Goal: Task Accomplishment & Management: Use online tool/utility

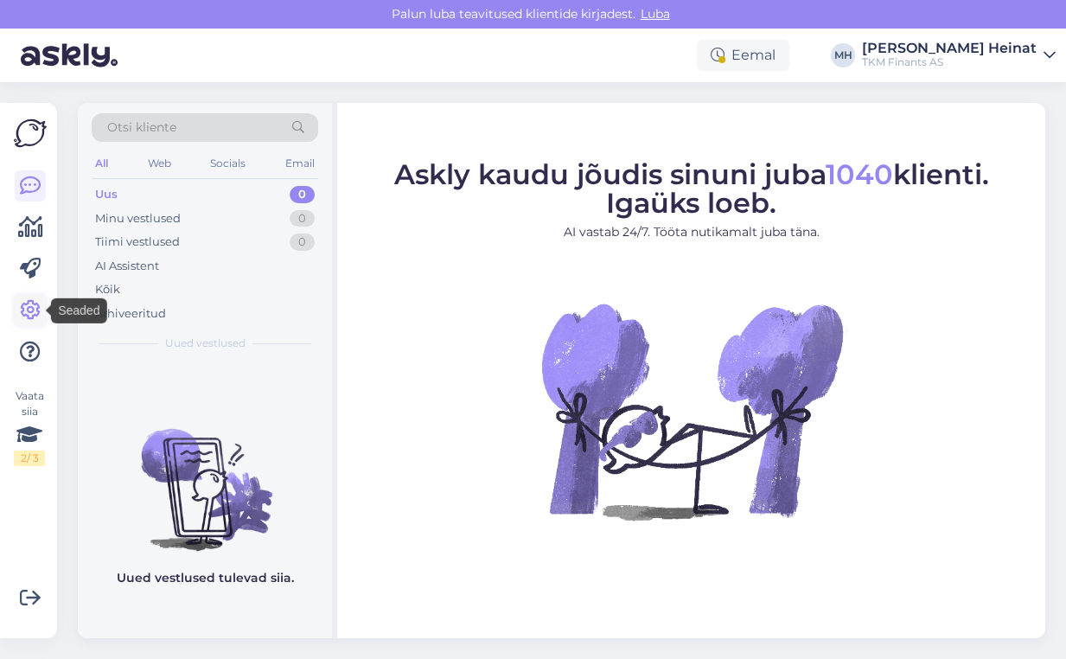
click at [29, 308] on icon at bounding box center [30, 310] width 21 height 21
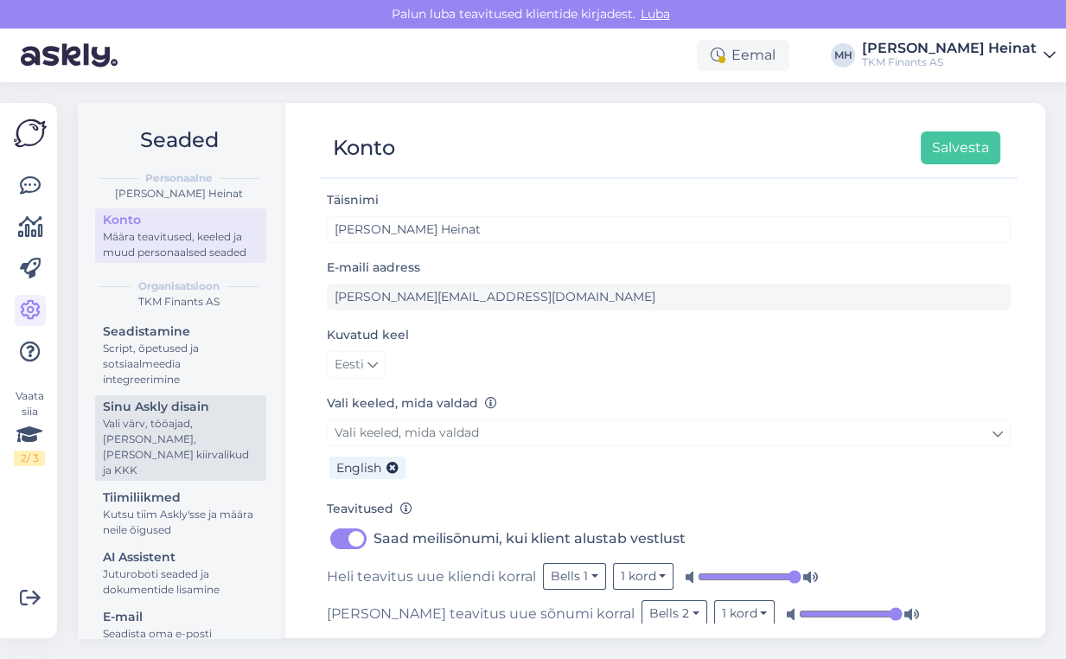
click at [176, 414] on div "Sinu Askly disain" at bounding box center [181, 407] width 156 height 18
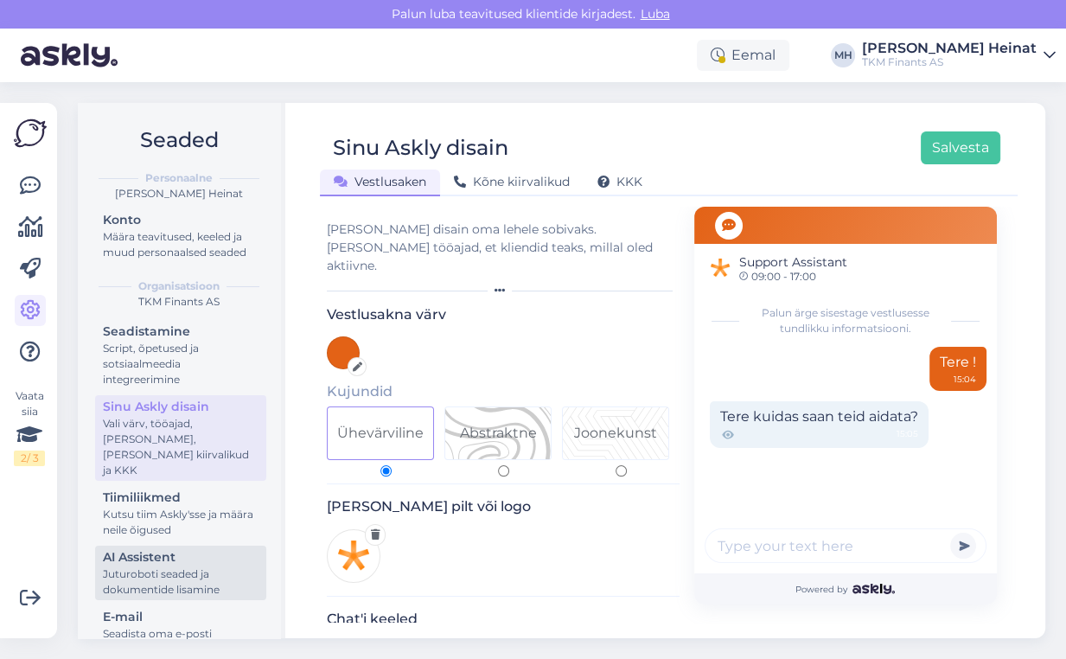
scroll to position [69, 0]
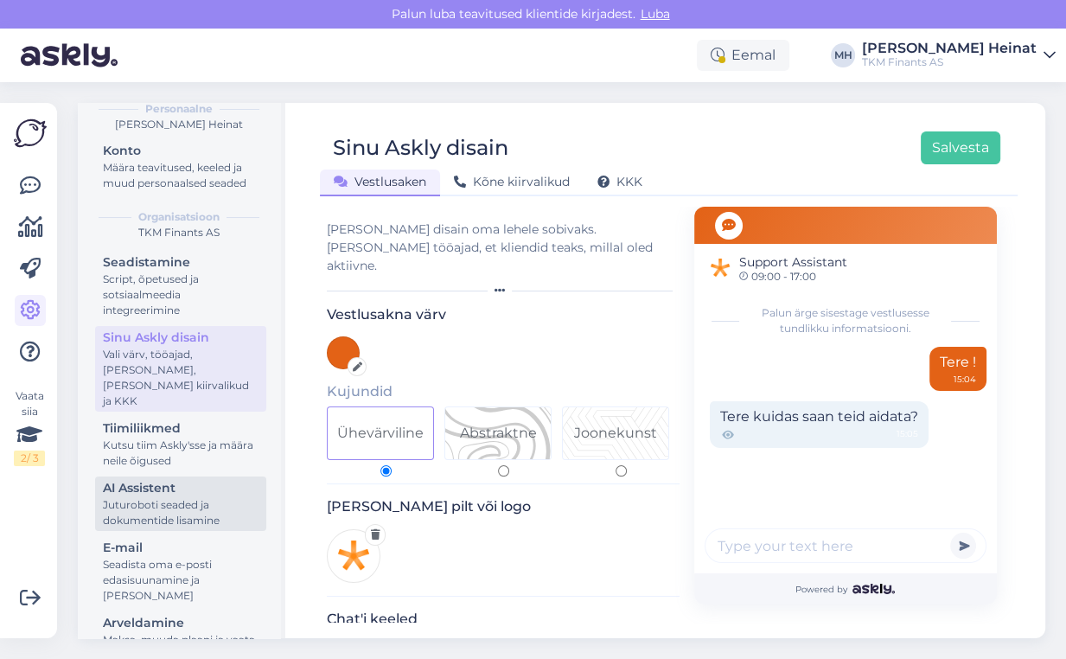
click at [150, 499] on div "Juturoboti seaded ja dokumentide lisamine" at bounding box center [181, 512] width 156 height 31
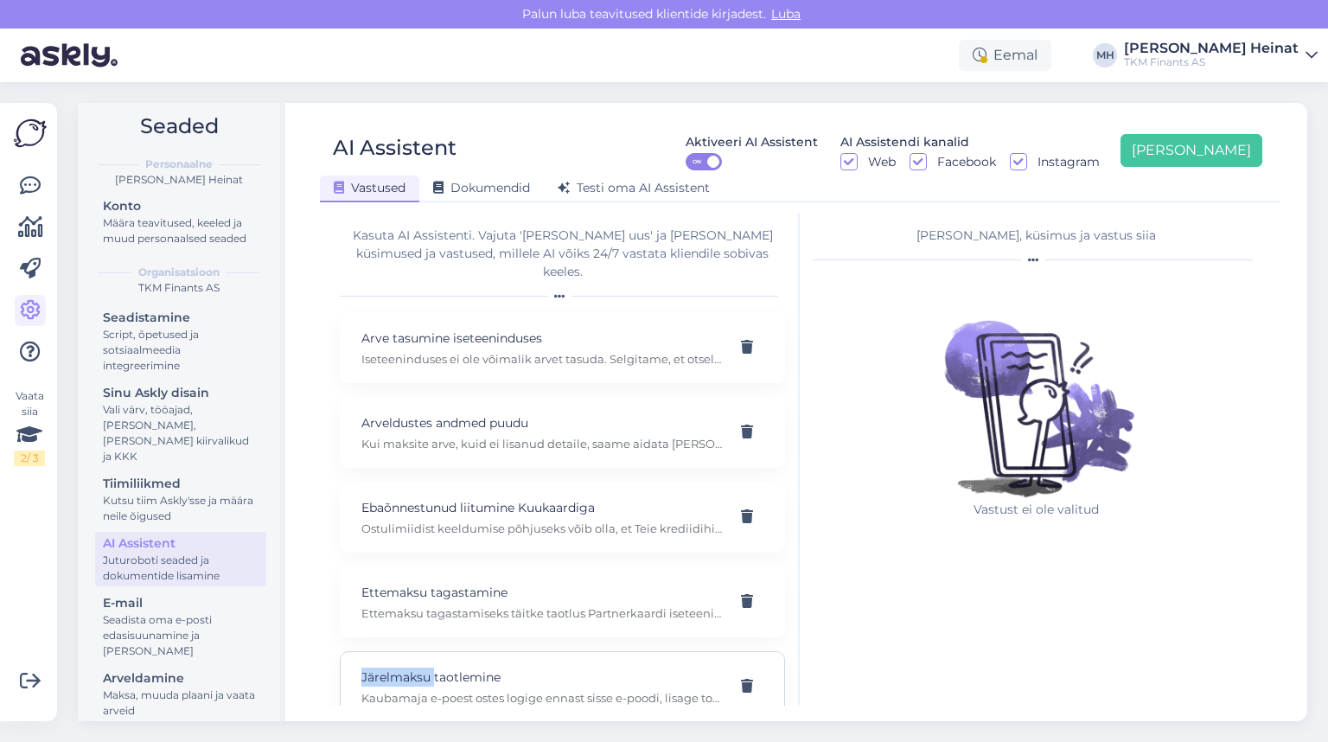
drag, startPoint x: 326, startPoint y: 657, endPoint x: 444, endPoint y: 636, distance: 119.4
click at [433, 658] on div "Kasuta AI Assistenti. Vajuta 'Lisa uus' ja lisa küsimused ja vastused, millele …" at bounding box center [800, 459] width 960 height 493
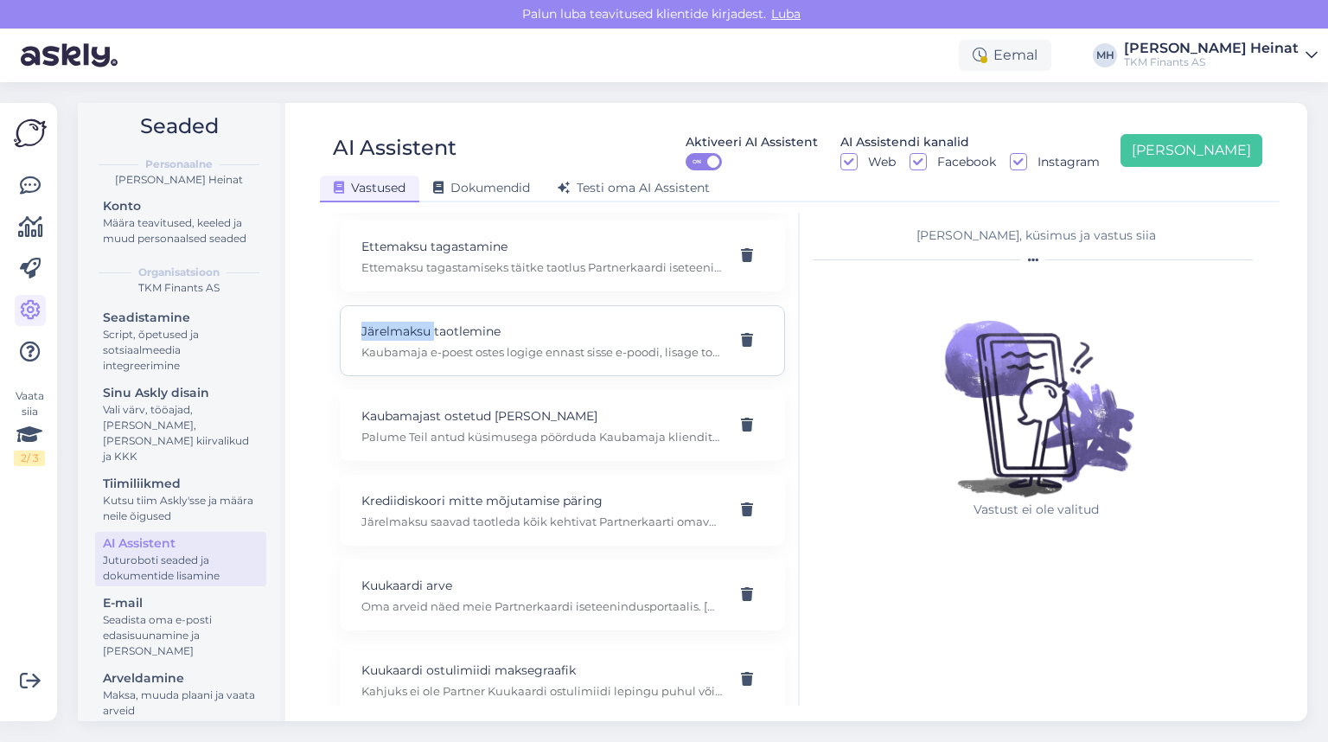
scroll to position [415, 0]
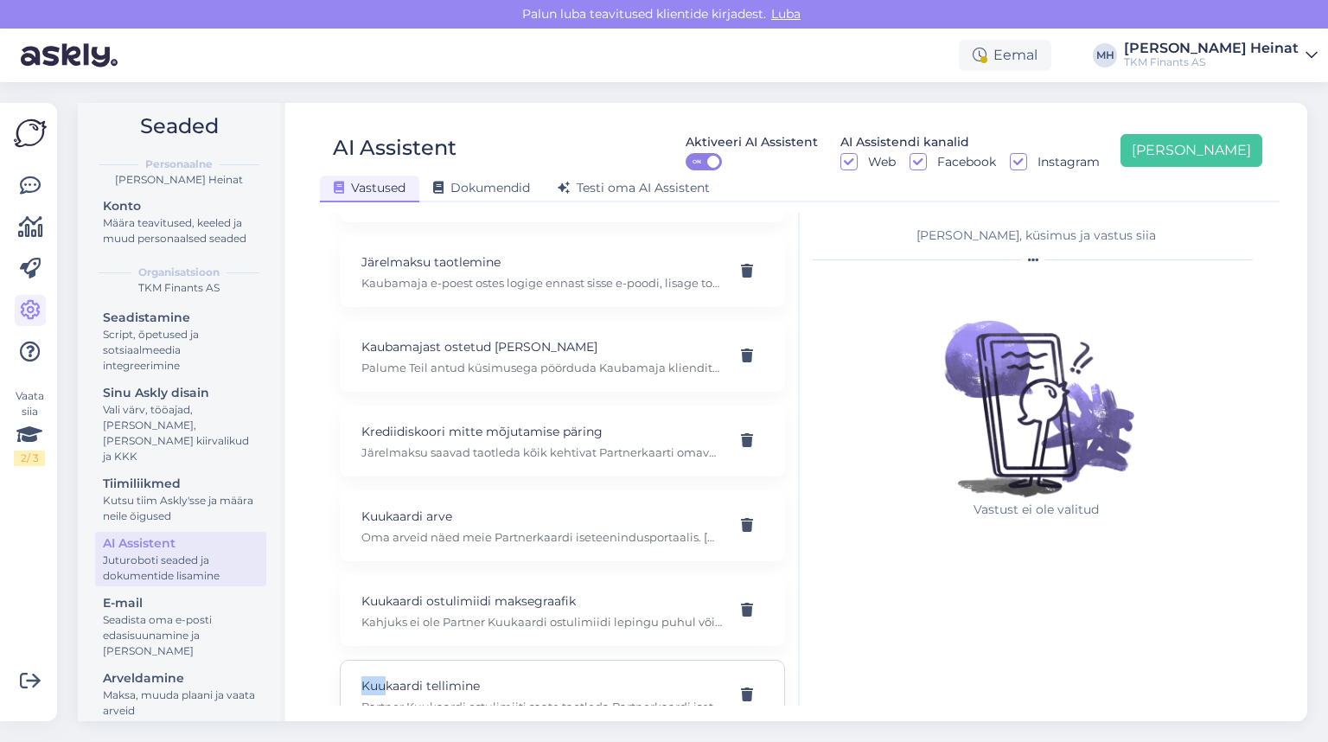
drag, startPoint x: 348, startPoint y: 662, endPoint x: 383, endPoint y: 661, distance: 35.5
click at [383, 658] on div "Kuukaardi tellimine Partner Kuukaardi ostulimiiti saate taotleda Partnerkaardi …" at bounding box center [562, 695] width 445 height 71
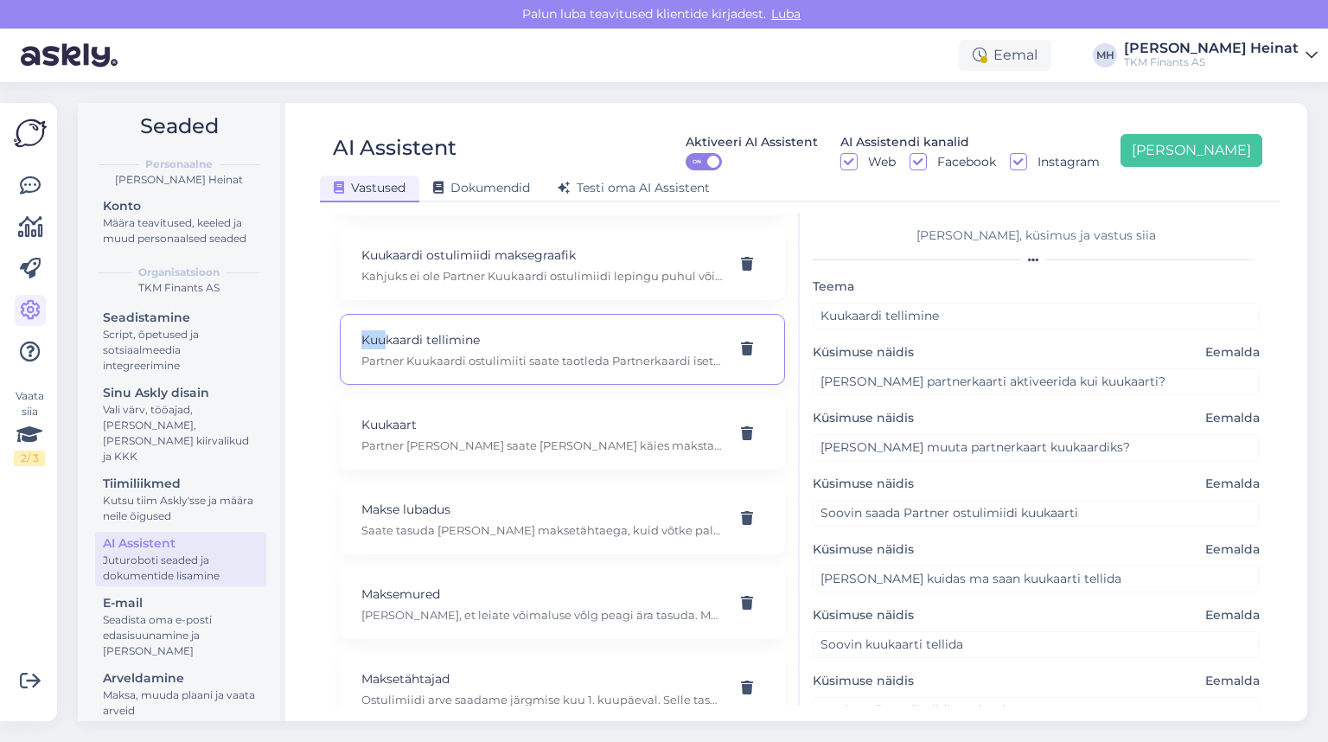
scroll to position [830, 0]
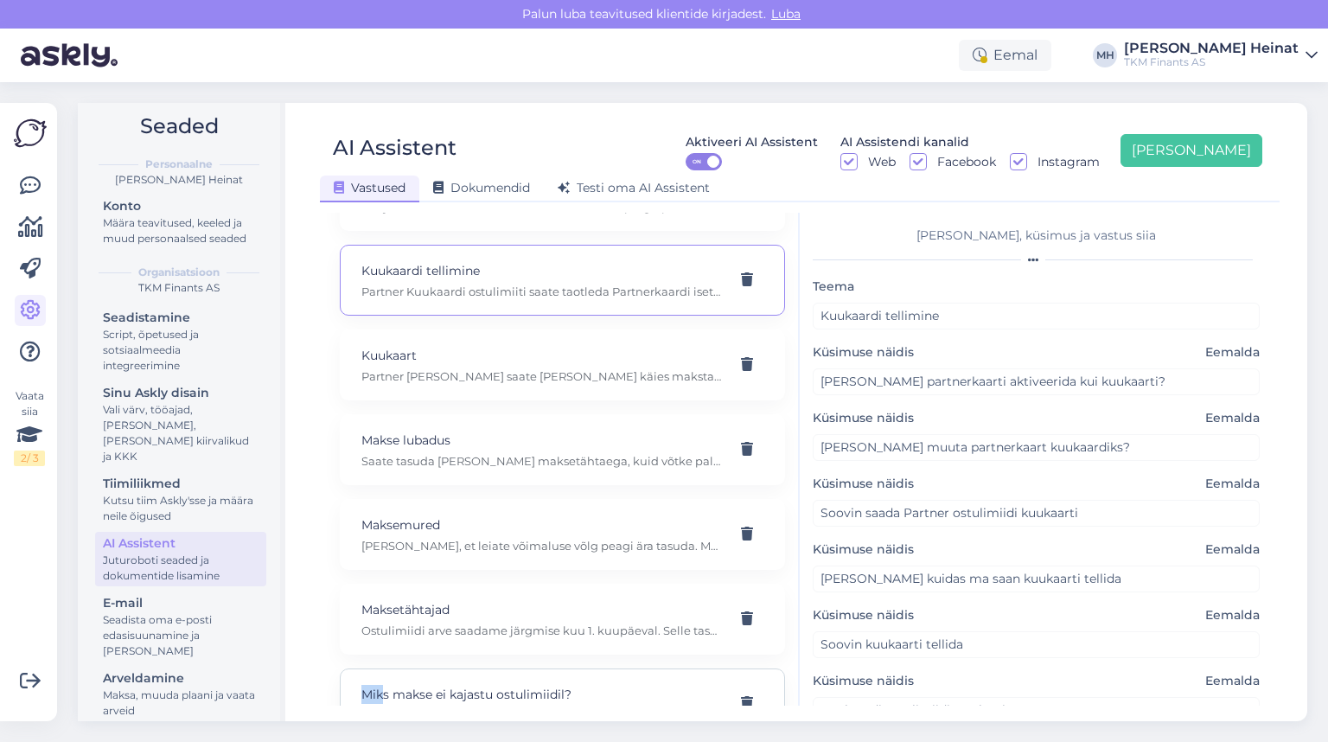
drag, startPoint x: 356, startPoint y: 674, endPoint x: 384, endPoint y: 671, distance: 27.9
click at [384, 658] on div "Miks makse ei kajastu ostulimiidil? Kui Teil on lisaks ostulimiidile ka osamaks…" at bounding box center [562, 703] width 445 height 71
type input "Miks makse ei kajastu ostulimiidil?"
type input "Miks partnerkontole tehtud makse ei kajastu ostulimiidi kontol?"
type textarea "Kui Teil on lisaks ostulimiidile ka osamakse või järelmakse leping, siis tuleb …"
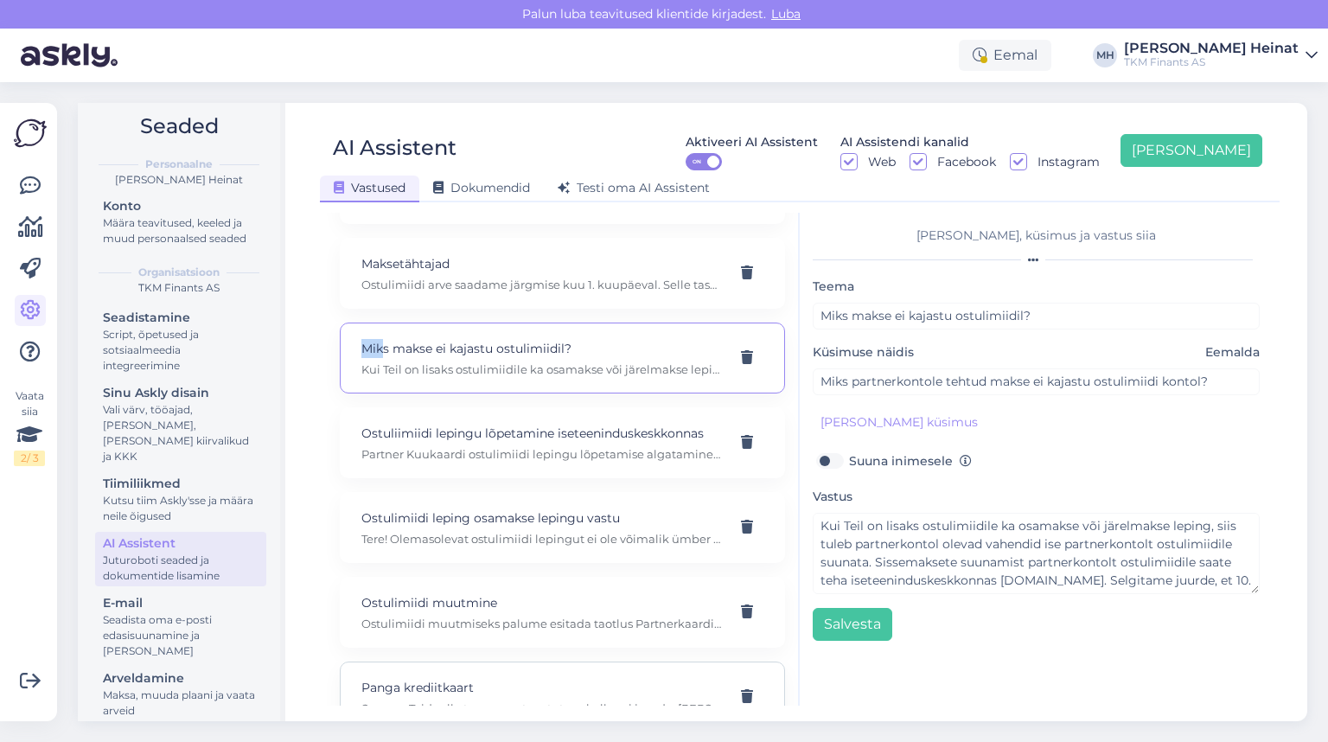
scroll to position [1245, 0]
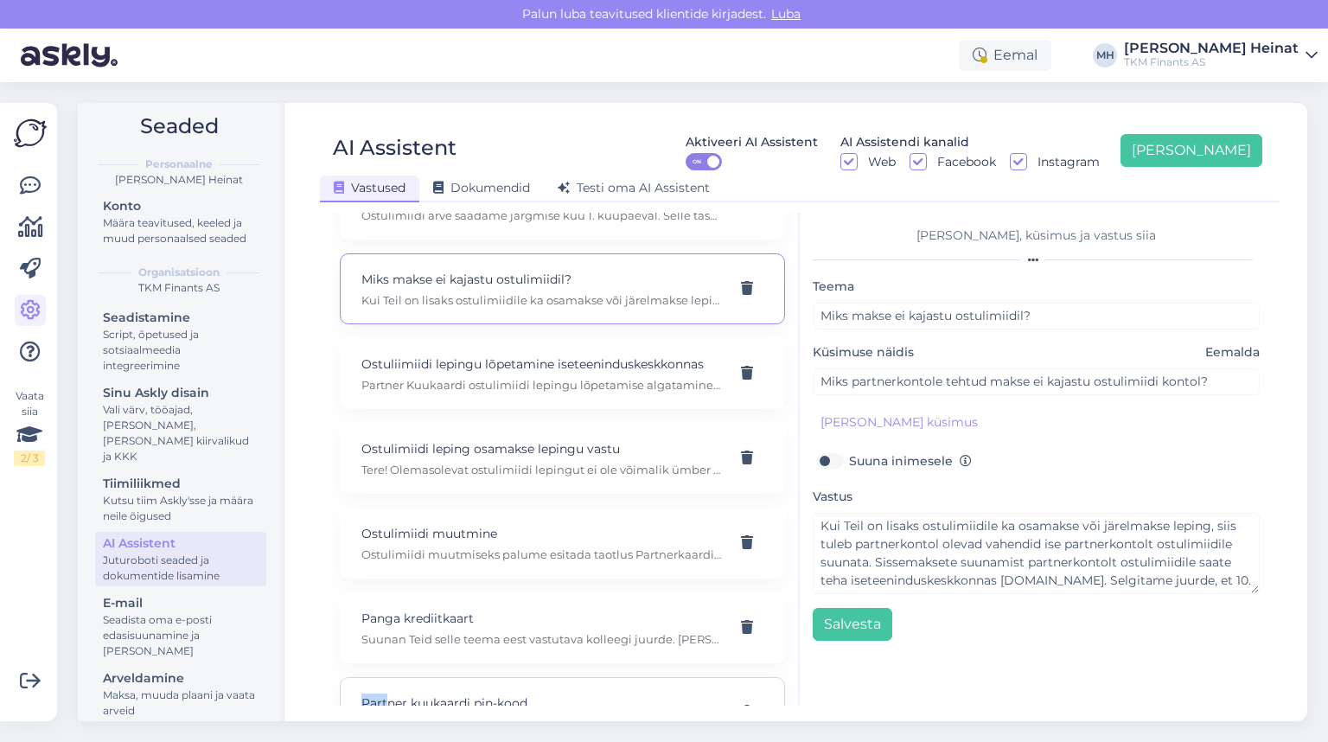
drag, startPoint x: 345, startPoint y: 682, endPoint x: 389, endPoint y: 679, distance: 44.2
click at [389, 658] on div "Partner kuukaardi pin-kood Teil on võimalik uuendada Partner Kuukaardi ostulimi…" at bounding box center [562, 712] width 445 height 71
type input "Partner kuukaardi pin-kood"
type input "Mida teha kui olen unustanud oma partnerkaardi pin-koodi?"
type textarea "Teil on võimalik uuendada Partner Kuukaardi ostulimiidi PIN-koodi Partnerkaardi…"
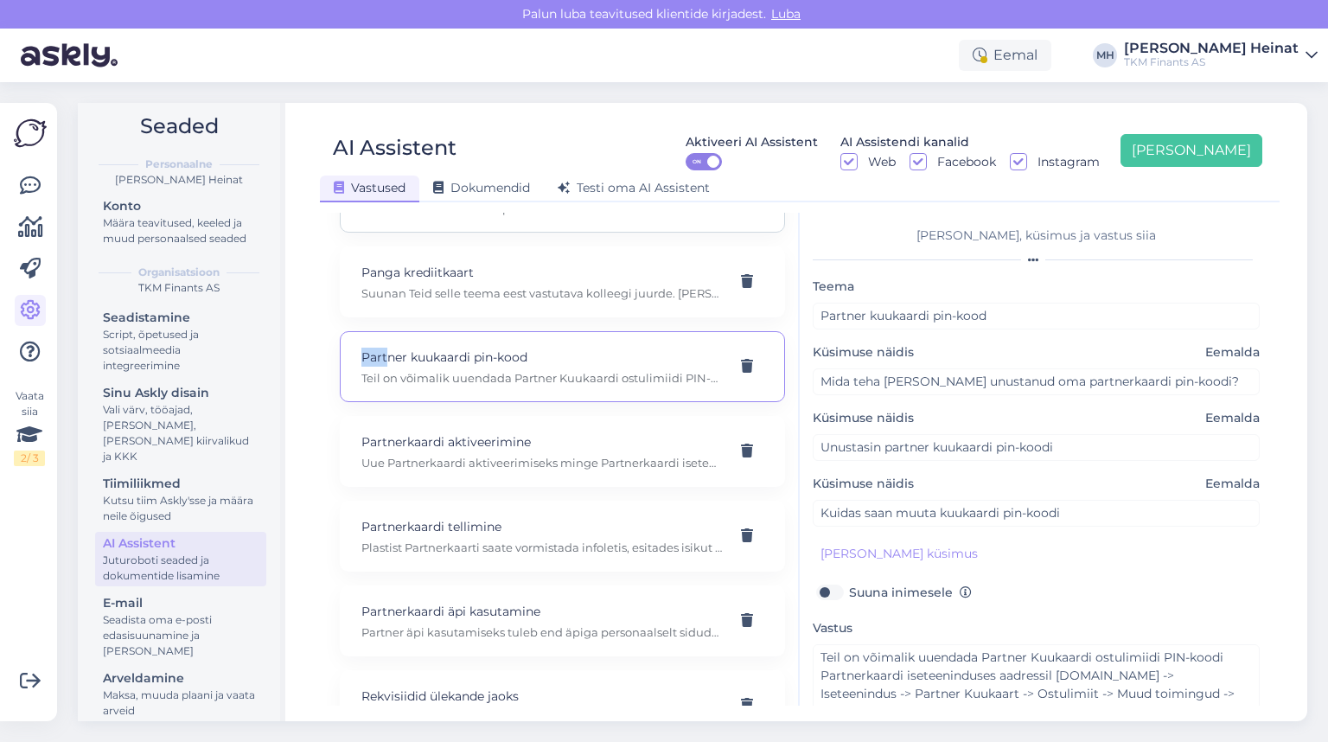
scroll to position [1660, 0]
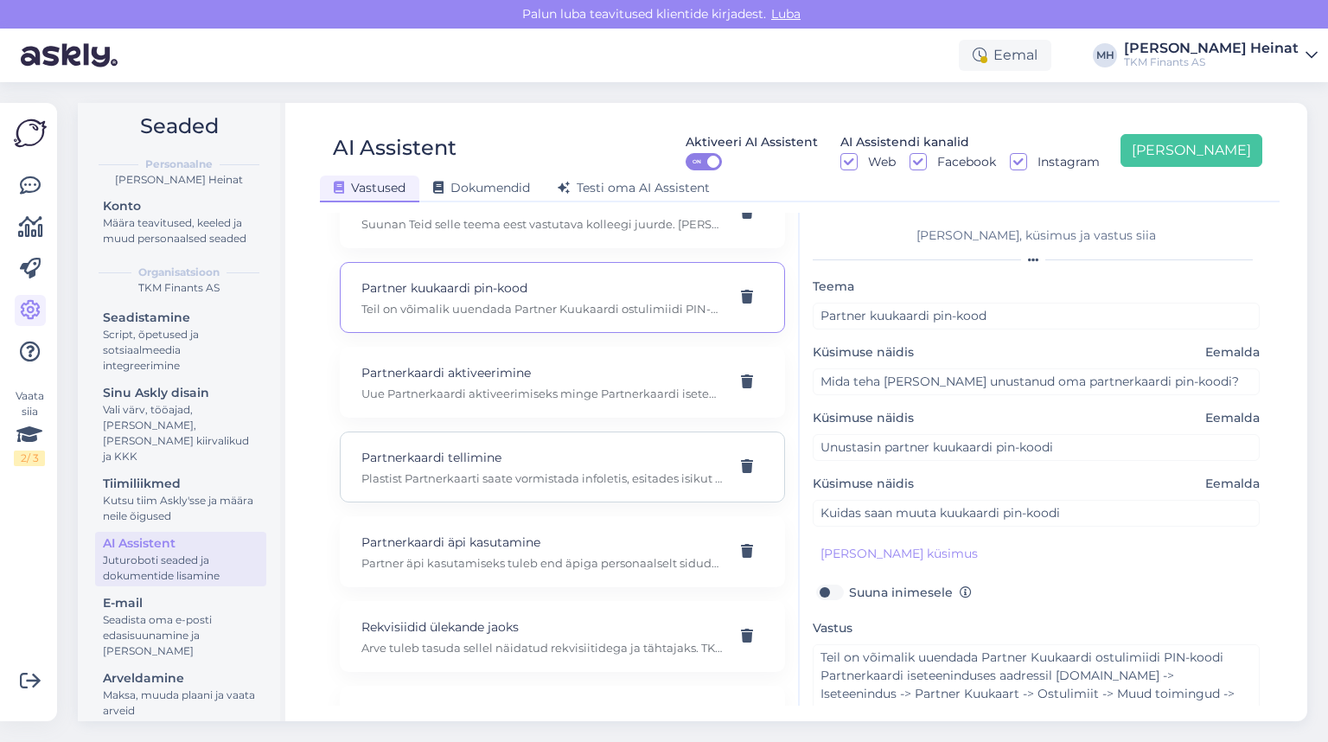
click at [467, 470] on p "Plastist Partnerkaarti saate vormistada infoletis, esitades isikut tõendav doku…" at bounding box center [541, 478] width 361 height 16
type input "Partnerkaardi tellimine"
type input "Kas Partnerkaarti on võimalik koju tellida?"
type textarea "Plastist Partnerkaarti saate vormistada infoletis, esitades isikut tõendav doku…"
type input "Kuidas on võimalik saada endale Partnerkaarti?"
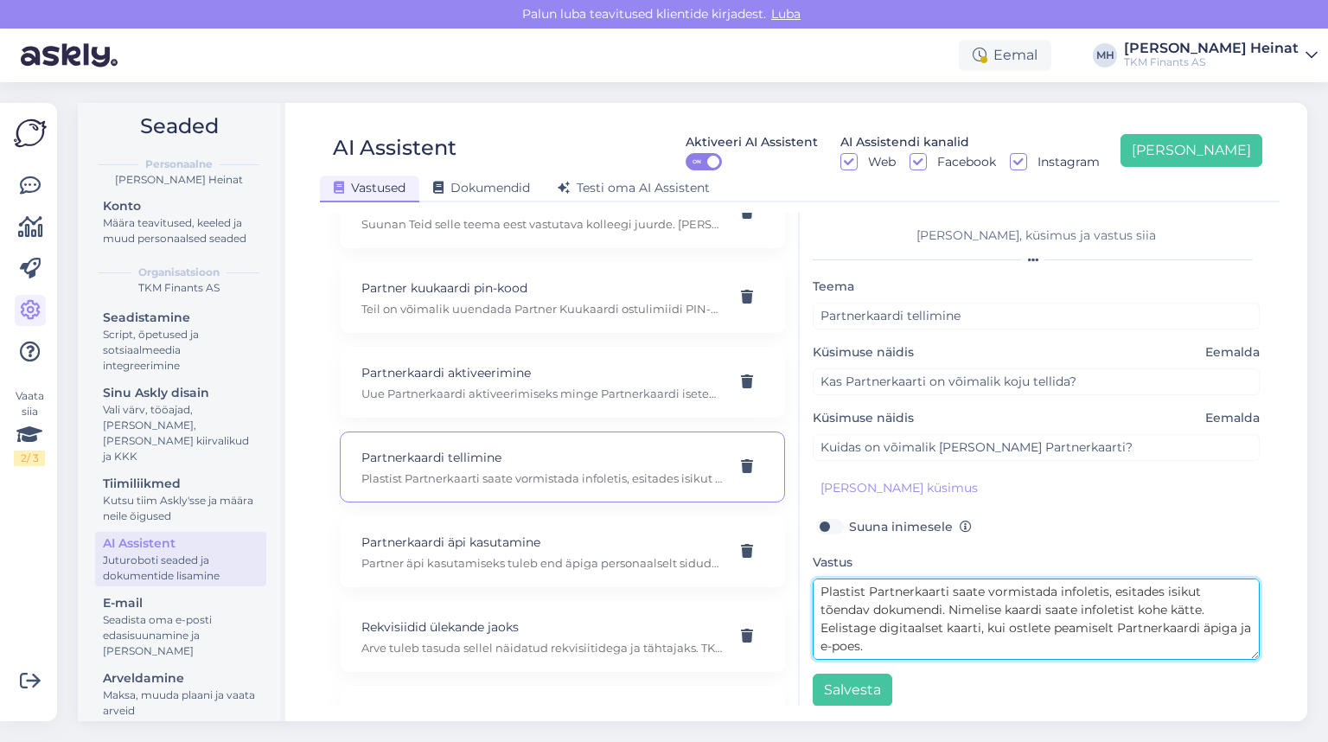
scroll to position [46, 0]
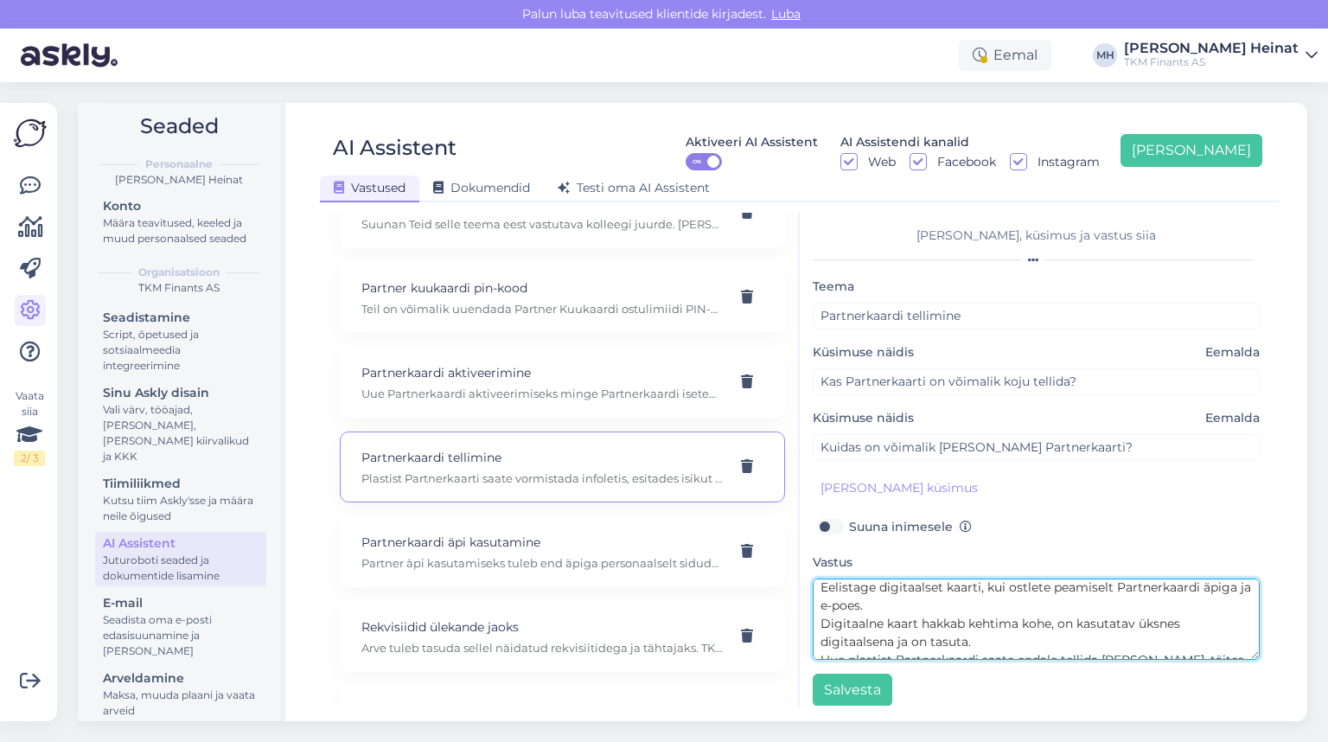
drag, startPoint x: 941, startPoint y: 653, endPoint x: 896, endPoint y: 647, distance: 46.2
click at [896, 647] on textarea "Plastist Partnerkaarti saate vormistada infoletis, esitades isikut tõendav doku…" at bounding box center [1036, 618] width 447 height 81
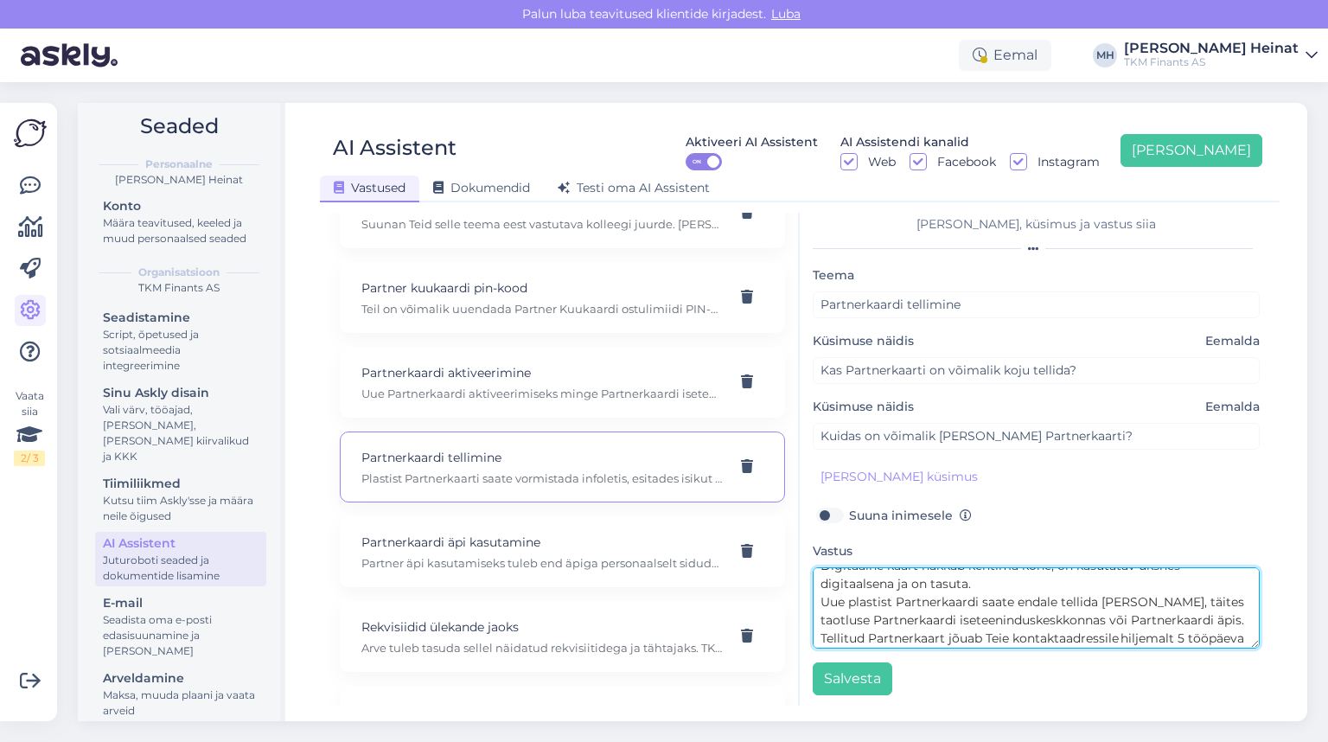
scroll to position [0, 0]
drag, startPoint x: 948, startPoint y: 634, endPoint x: 814, endPoint y: 550, distance: 157.4
click at [814, 550] on div "Vastus Plastist Partnerkaarti saate vormistada infoletis, esitades isikut tõend…" at bounding box center [1036, 594] width 447 height 108
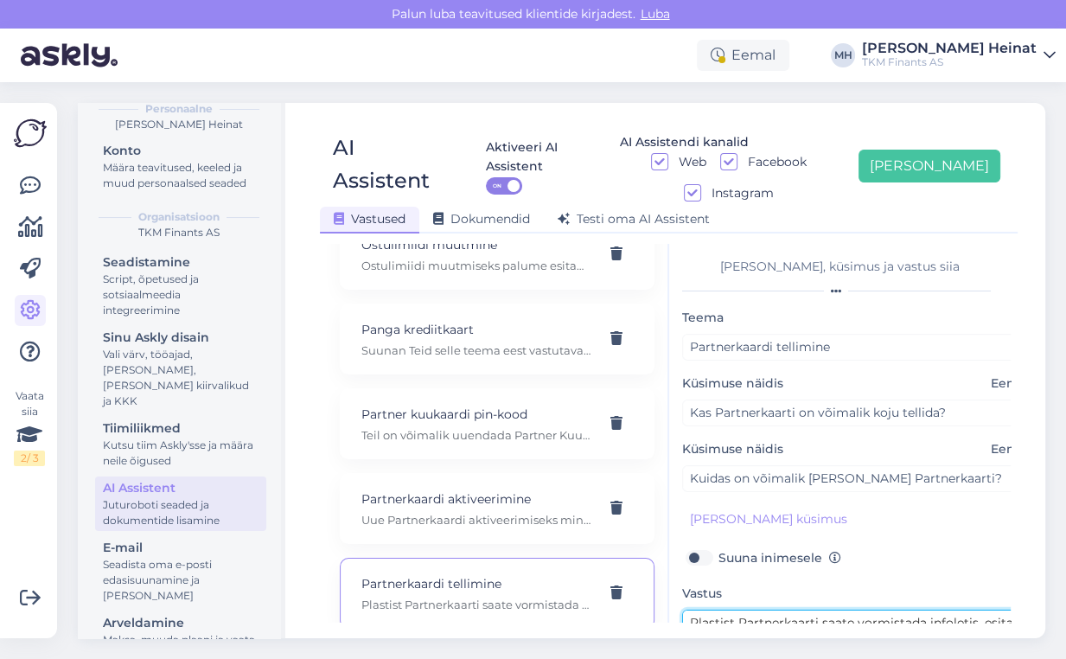
scroll to position [1753, 0]
